Goal: Transaction & Acquisition: Obtain resource

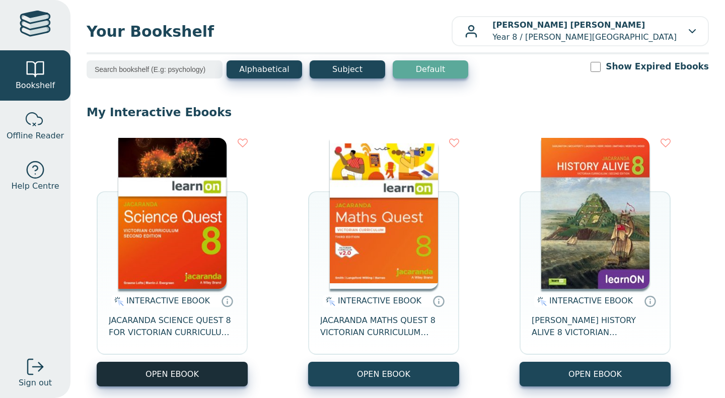
click at [221, 373] on button "OPEN EBOOK" at bounding box center [172, 374] width 151 height 25
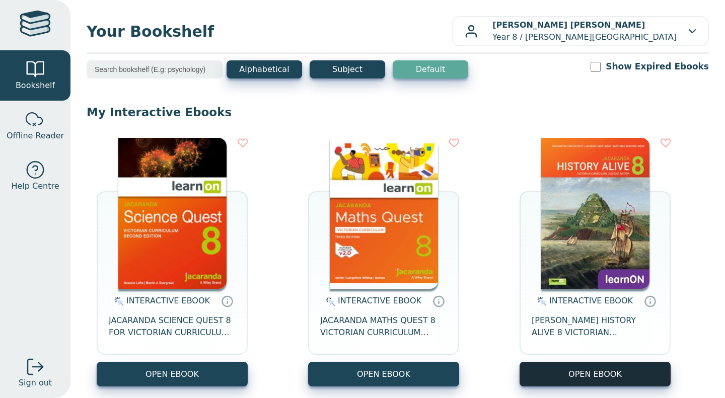
click at [539, 382] on button "OPEN EBOOK" at bounding box center [594, 374] width 151 height 25
